Goal: Check status

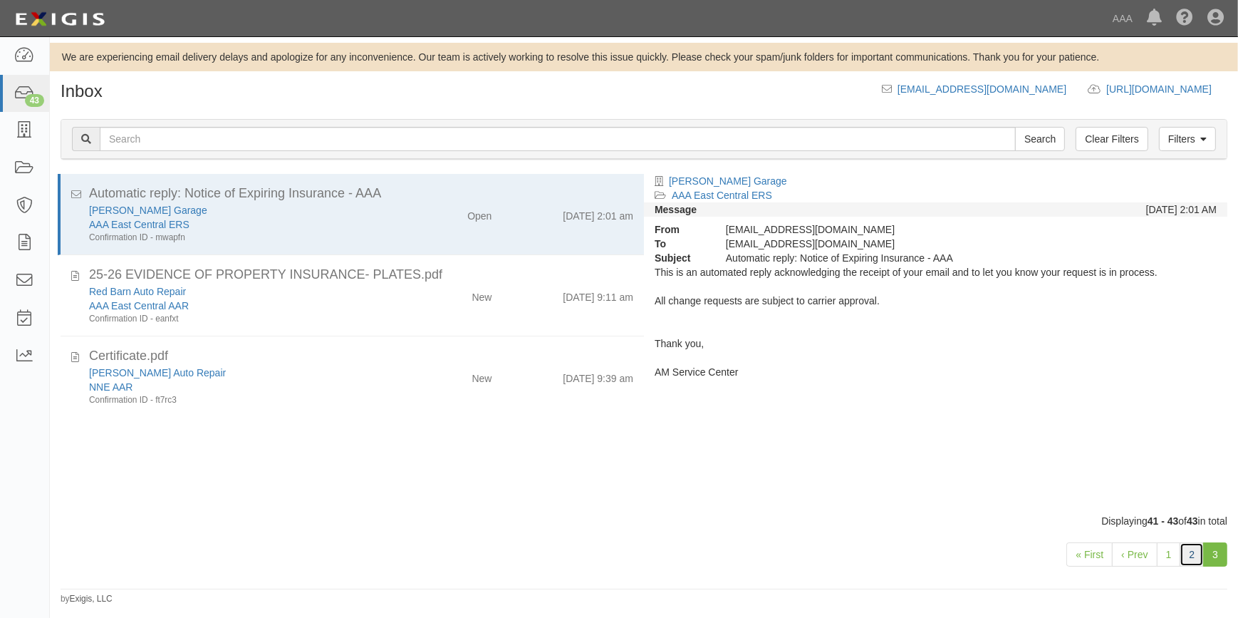
click at [1197, 552] on link "2" at bounding box center [1192, 554] width 24 height 24
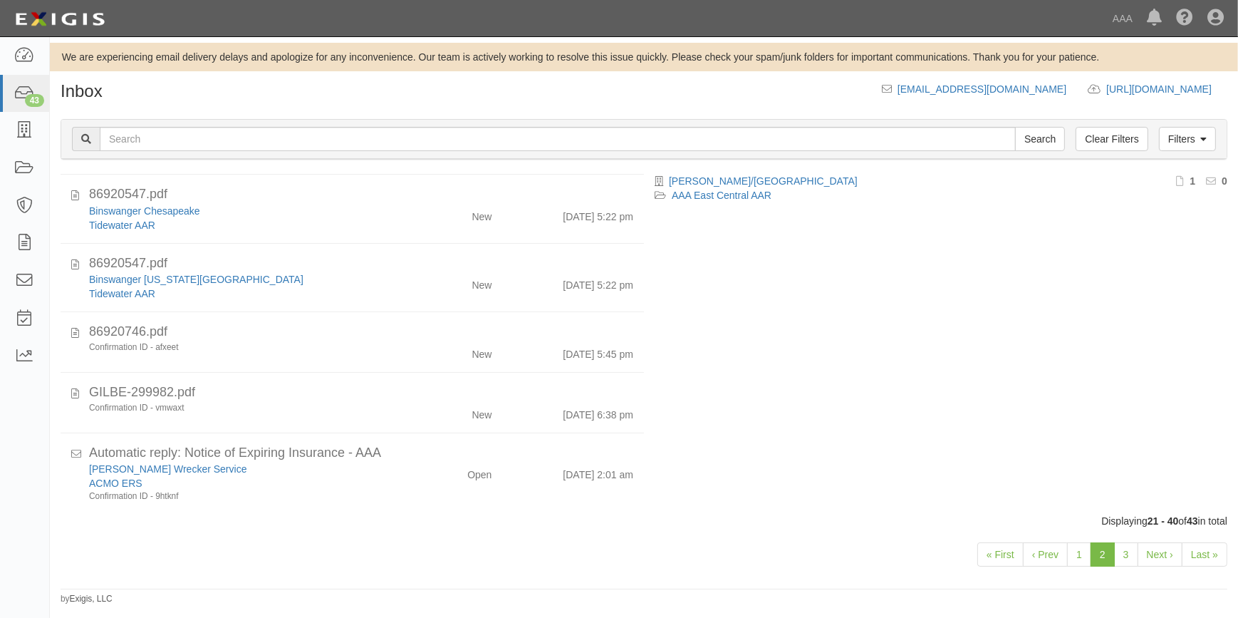
scroll to position [1059, 0]
